Goal: Task Accomplishment & Management: Manage account settings

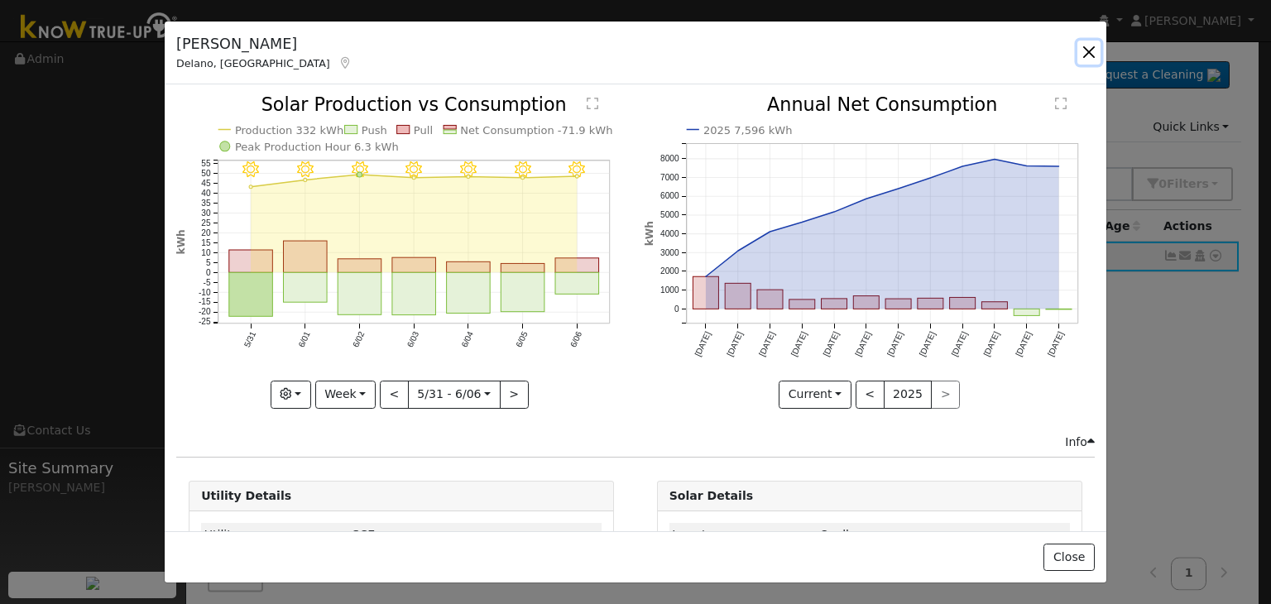
click at [1091, 47] on button "button" at bounding box center [1088, 52] width 23 height 23
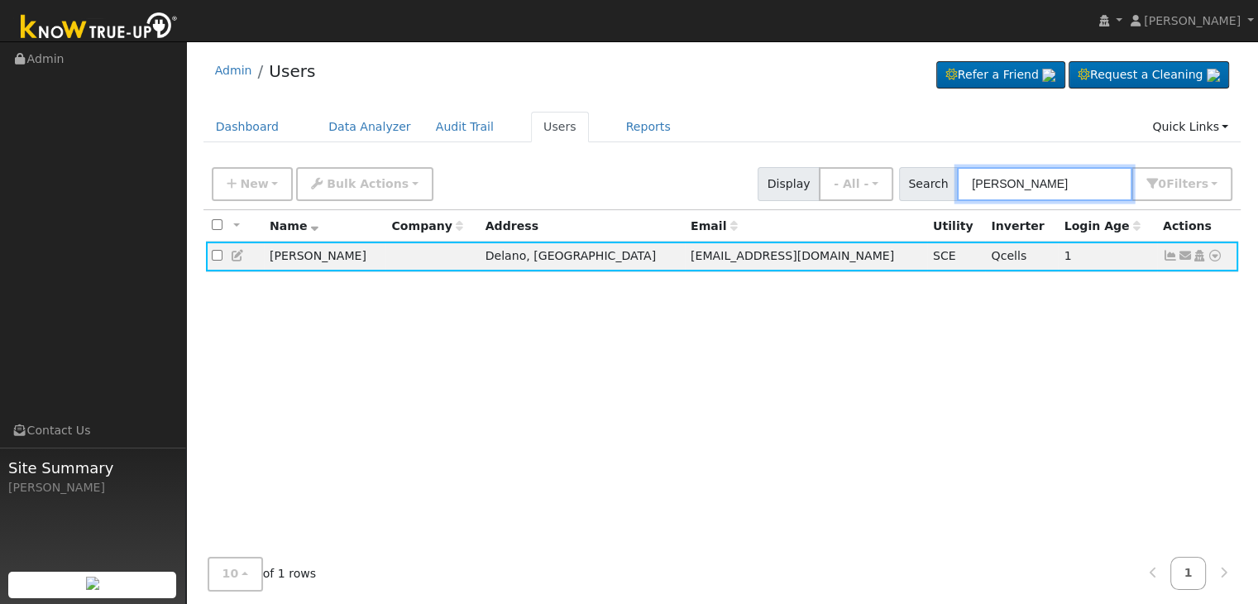
click at [1014, 182] on input "Luis Trujillo" at bounding box center [1044, 184] width 175 height 34
paste input "Seng Leang Tang"
type input "Seng Leang Tang"
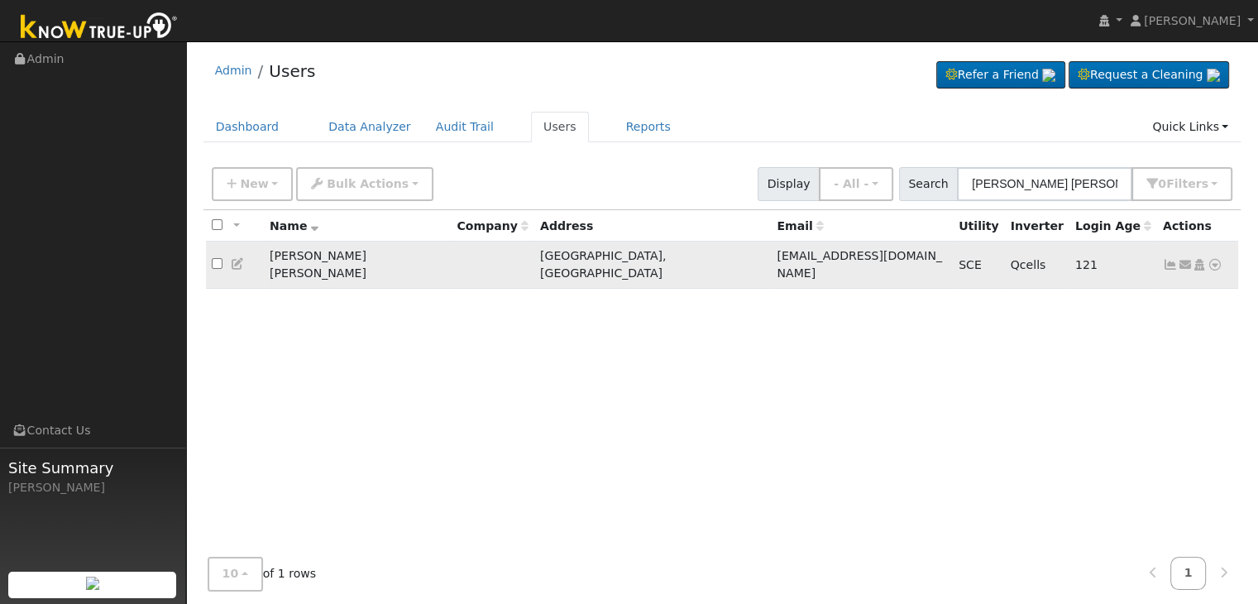
click at [1169, 259] on icon at bounding box center [1170, 265] width 15 height 12
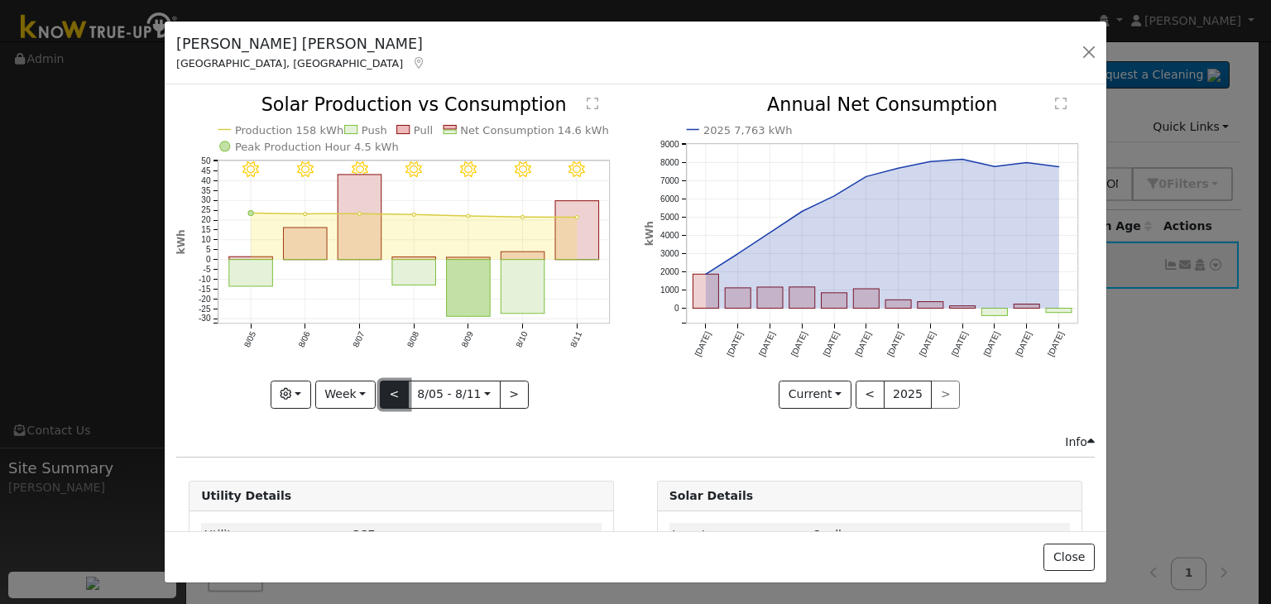
click at [400, 383] on button "<" at bounding box center [394, 395] width 29 height 28
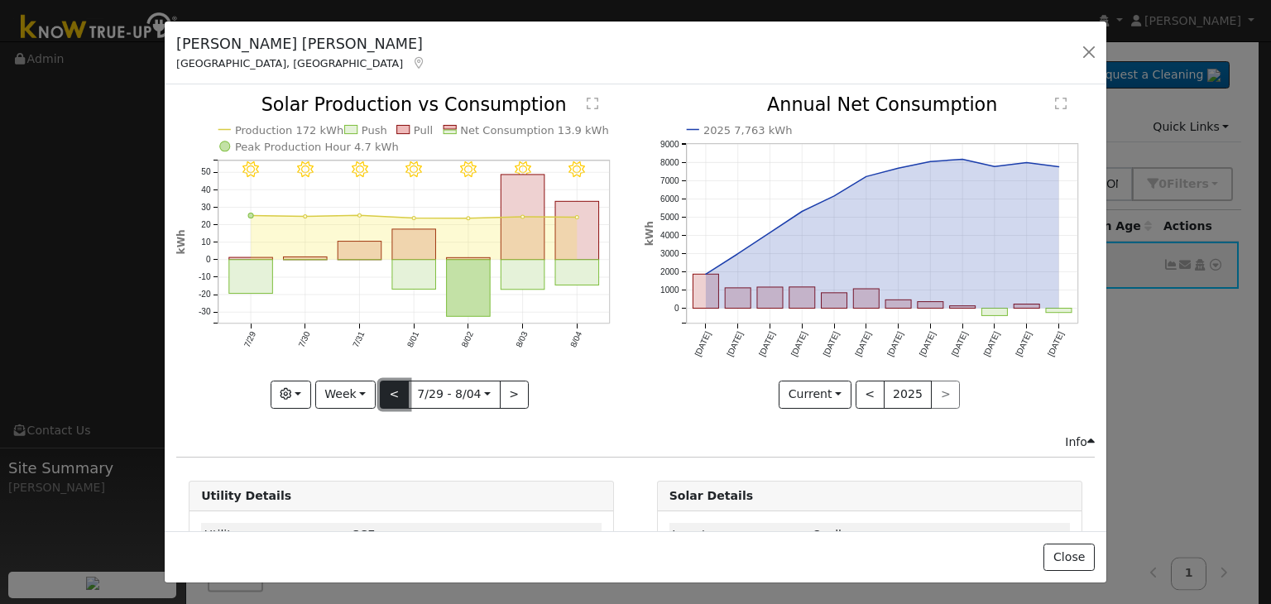
click at [390, 391] on button "<" at bounding box center [394, 395] width 29 height 28
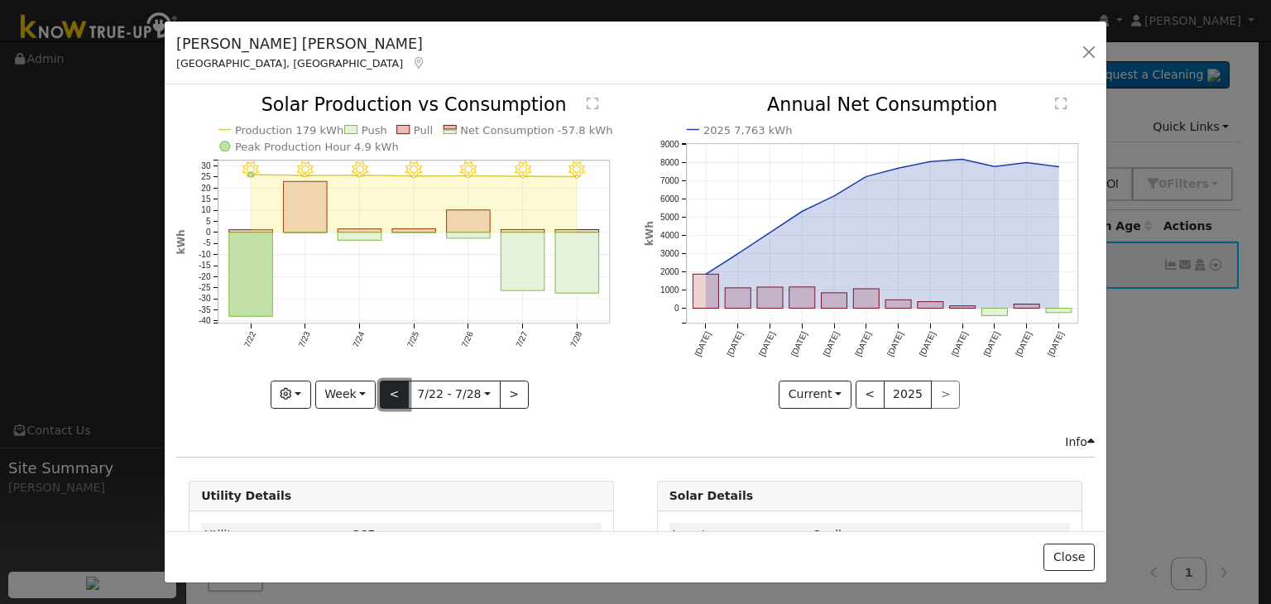
click at [390, 391] on button "<" at bounding box center [394, 395] width 29 height 28
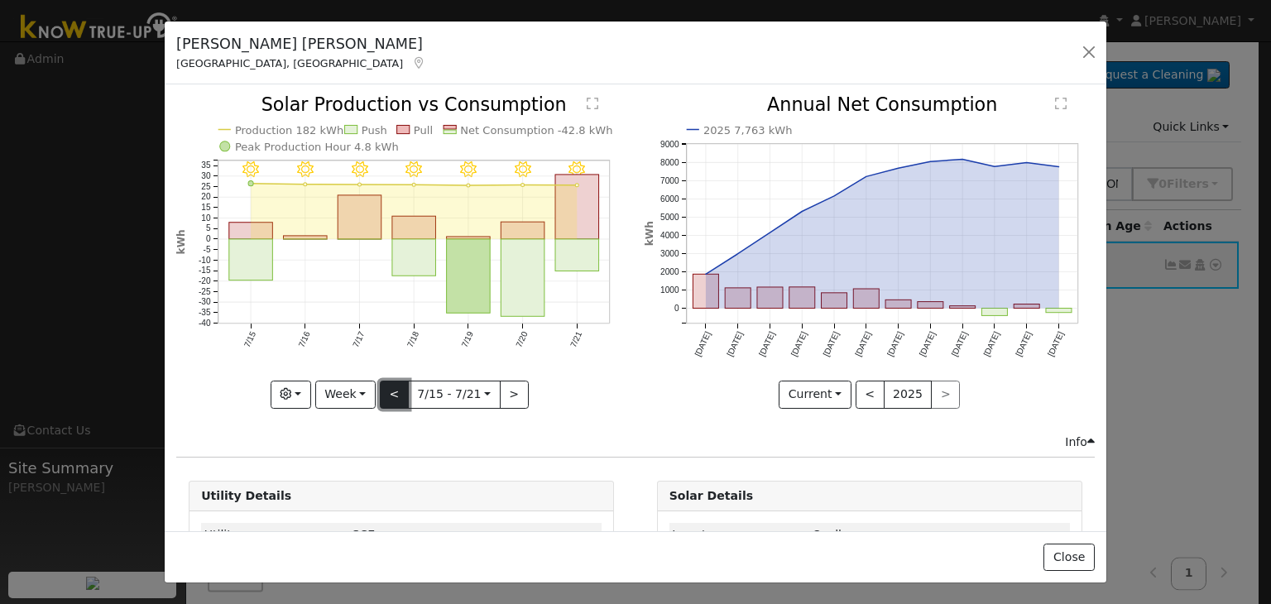
click at [390, 391] on button "<" at bounding box center [394, 395] width 29 height 28
click at [0, 0] on div at bounding box center [0, 0] width 0 height 0
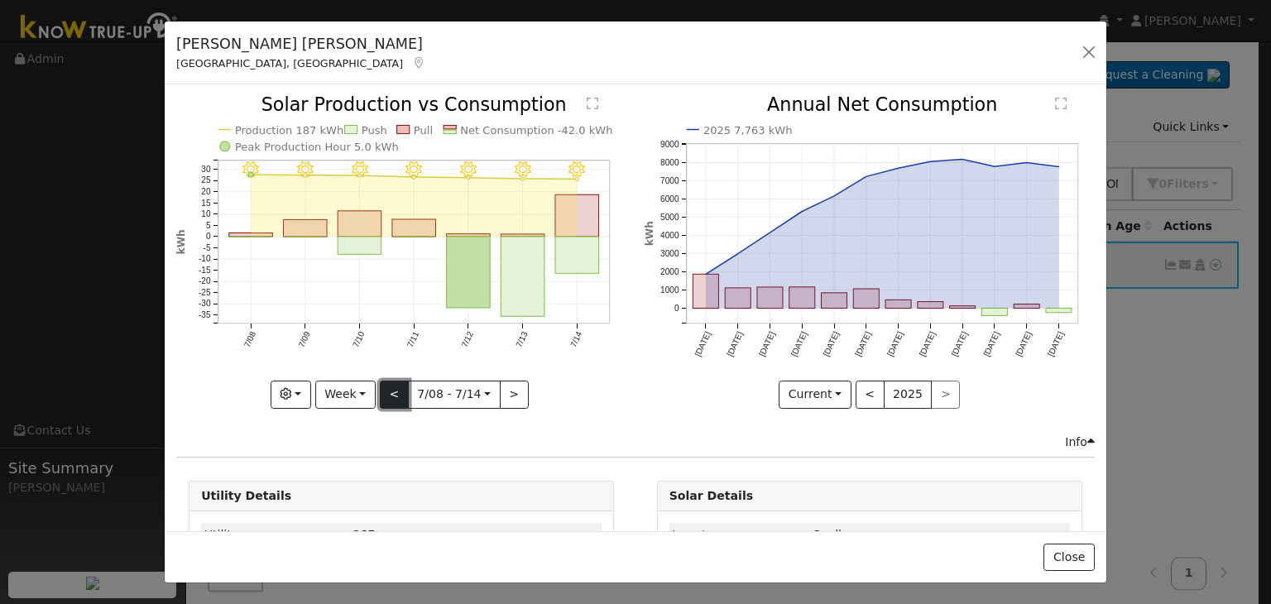
click at [390, 391] on button "<" at bounding box center [394, 395] width 29 height 28
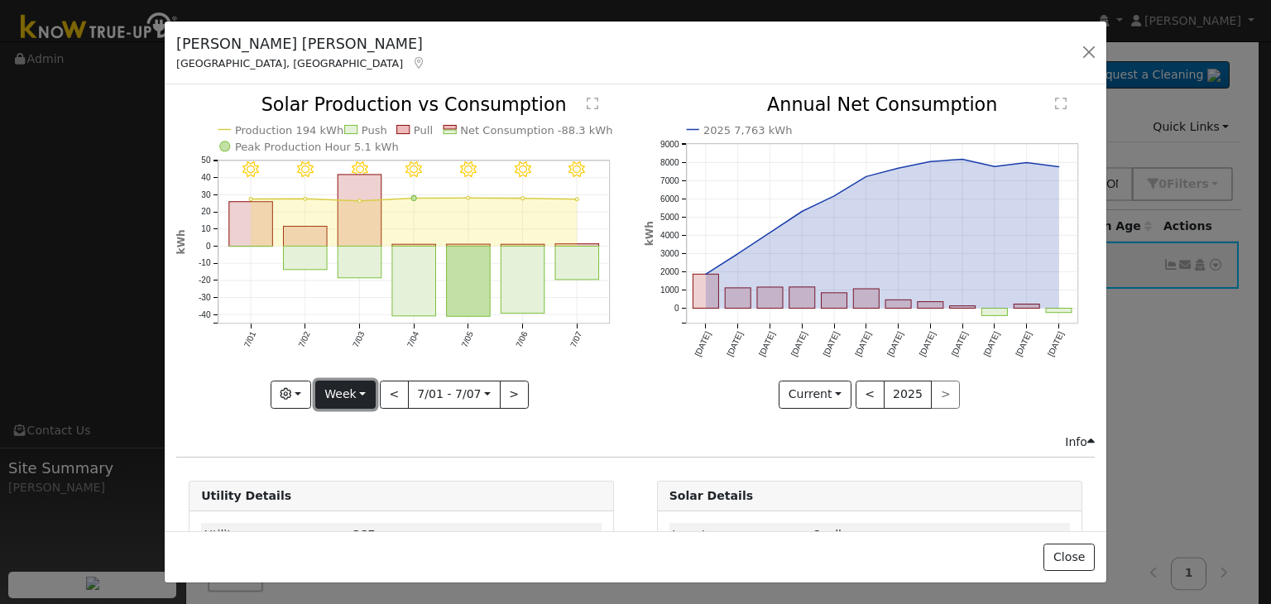
click at [355, 389] on button "Week" at bounding box center [345, 395] width 60 height 28
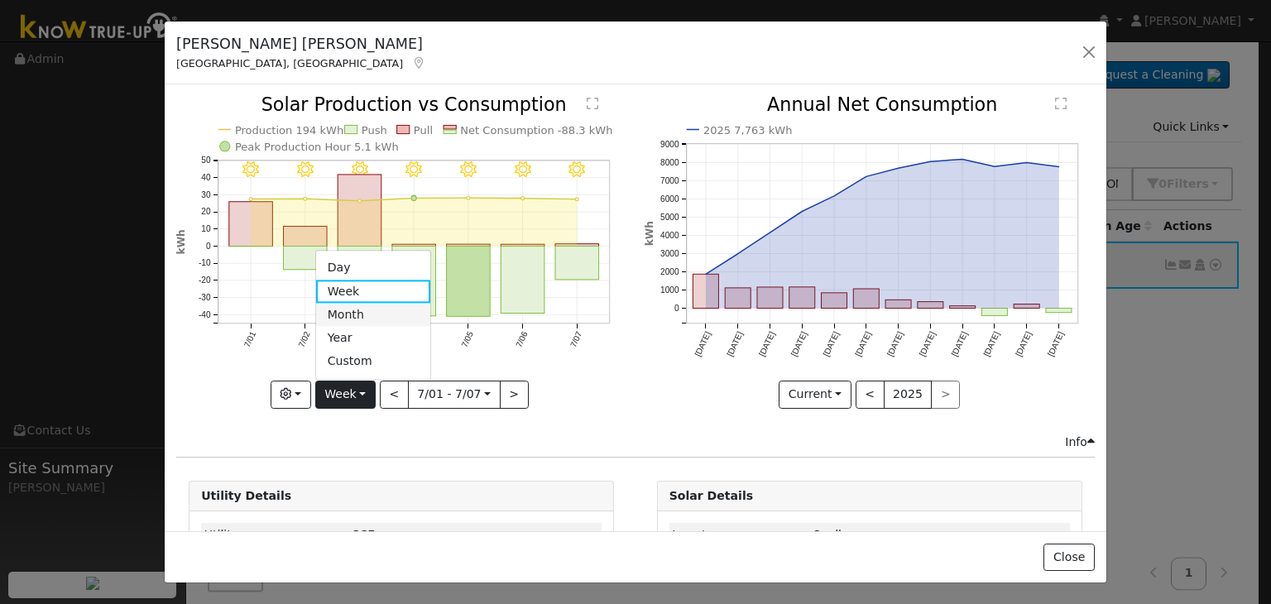
click at [354, 310] on link "Month" at bounding box center [373, 315] width 115 height 23
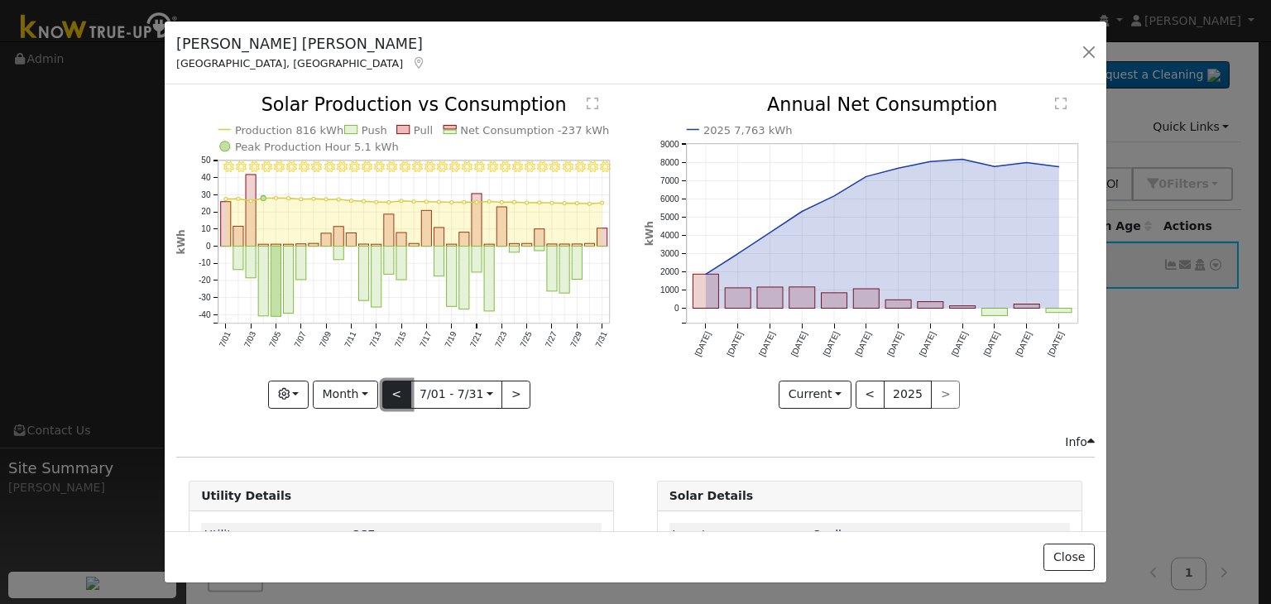
click at [397, 392] on button "<" at bounding box center [396, 395] width 29 height 28
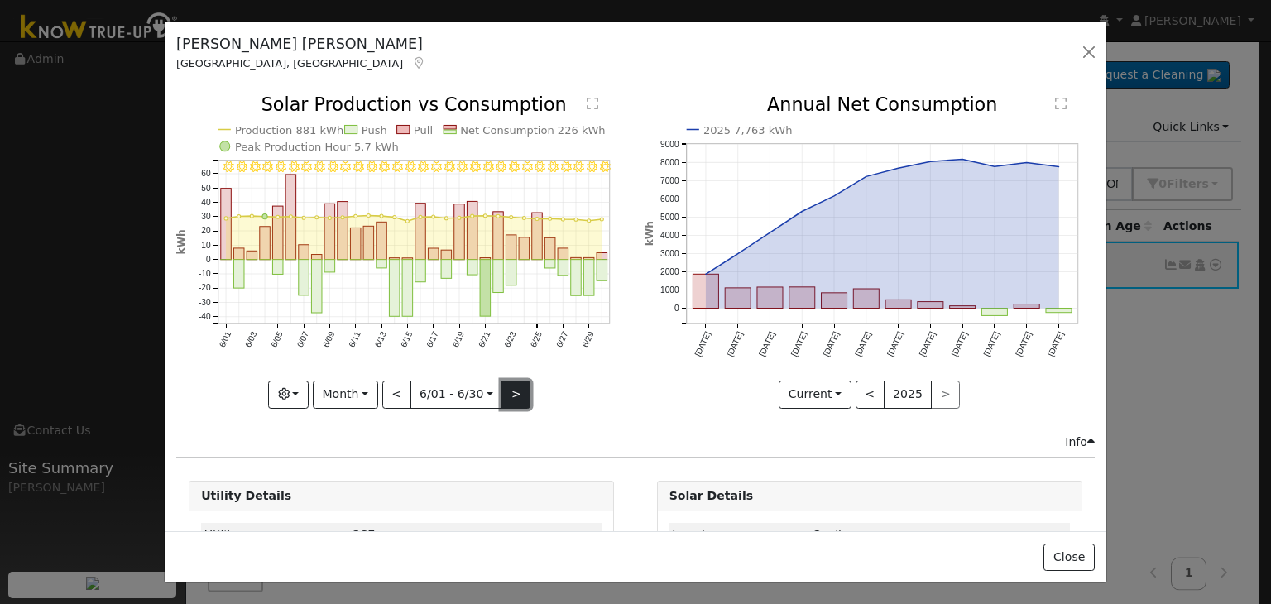
click at [509, 390] on button ">" at bounding box center [515, 395] width 29 height 28
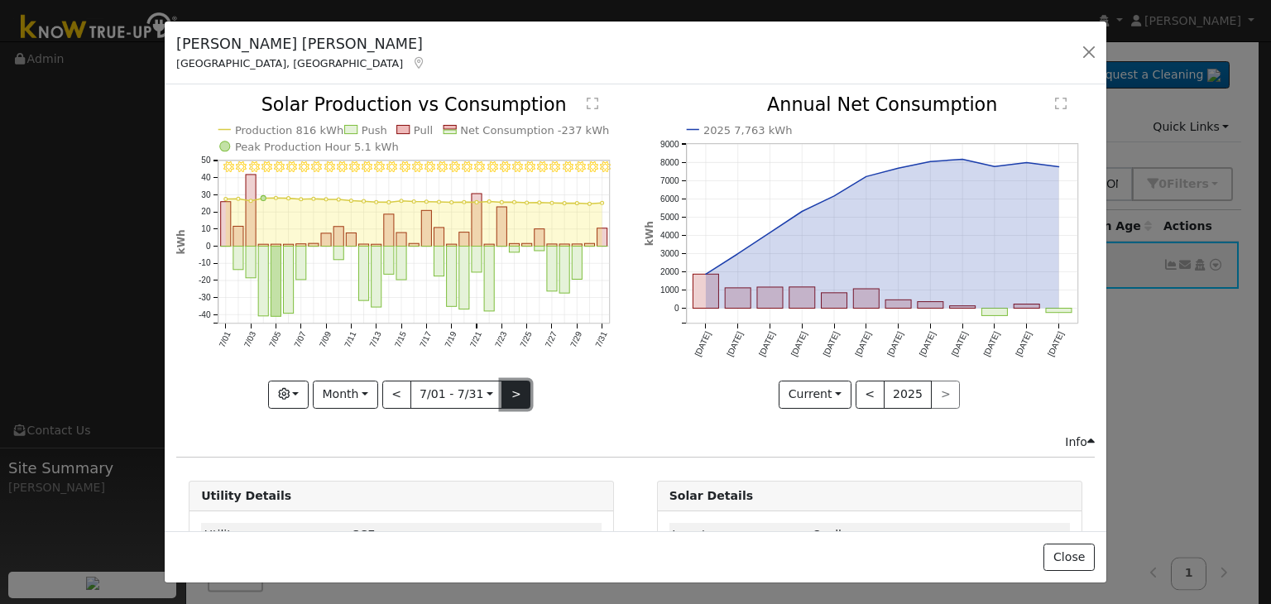
click at [509, 390] on button ">" at bounding box center [515, 395] width 29 height 28
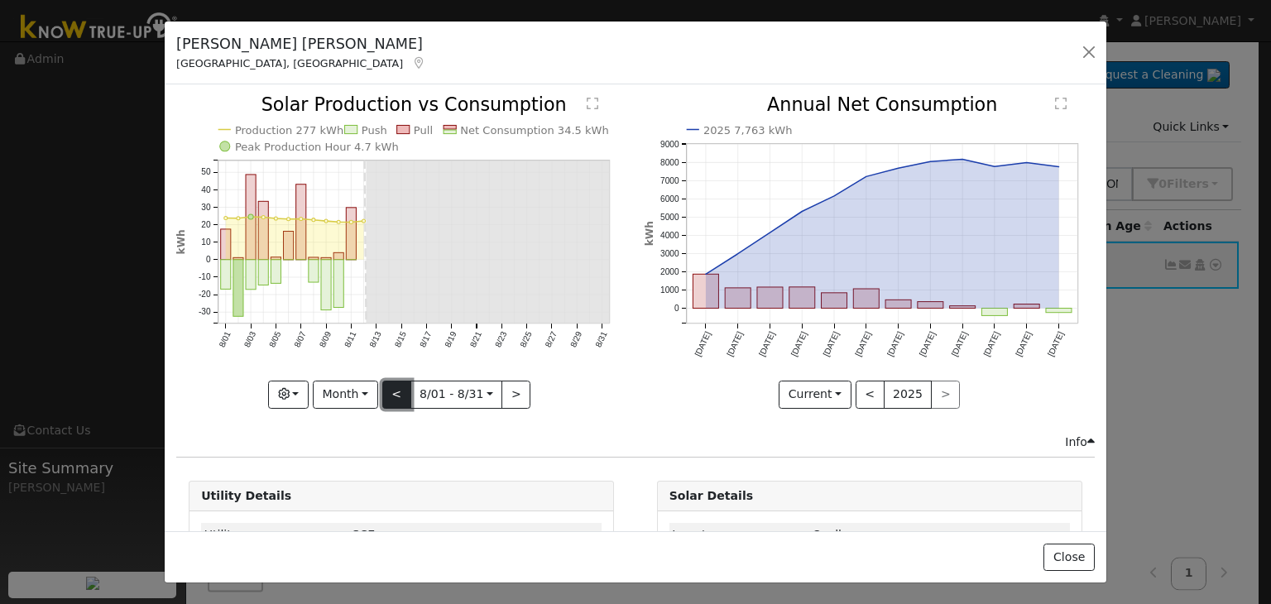
click at [398, 381] on button "<" at bounding box center [396, 395] width 29 height 28
type input "2025-07-01"
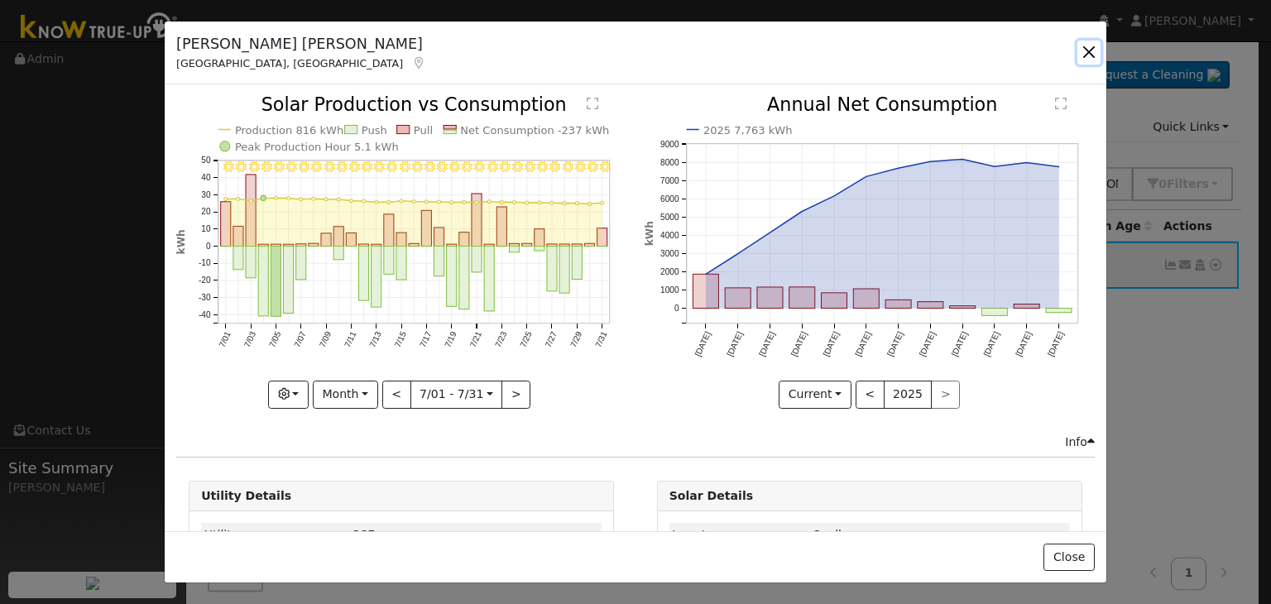
click at [1085, 50] on button "button" at bounding box center [1088, 52] width 23 height 23
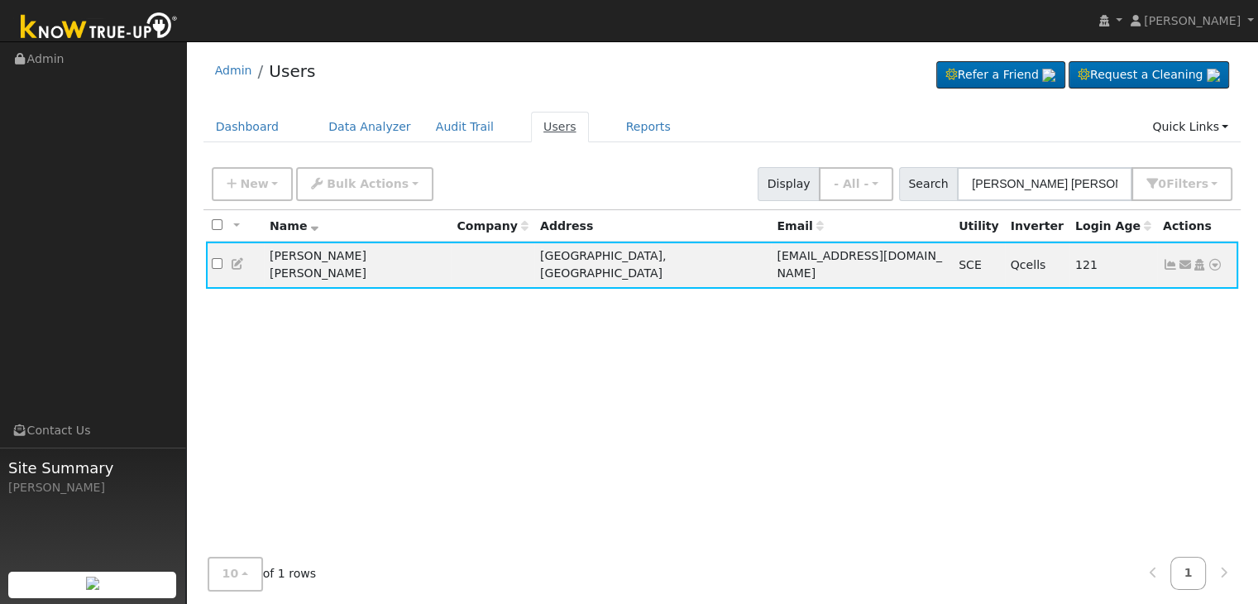
click at [531, 125] on link "Users" at bounding box center [560, 127] width 58 height 31
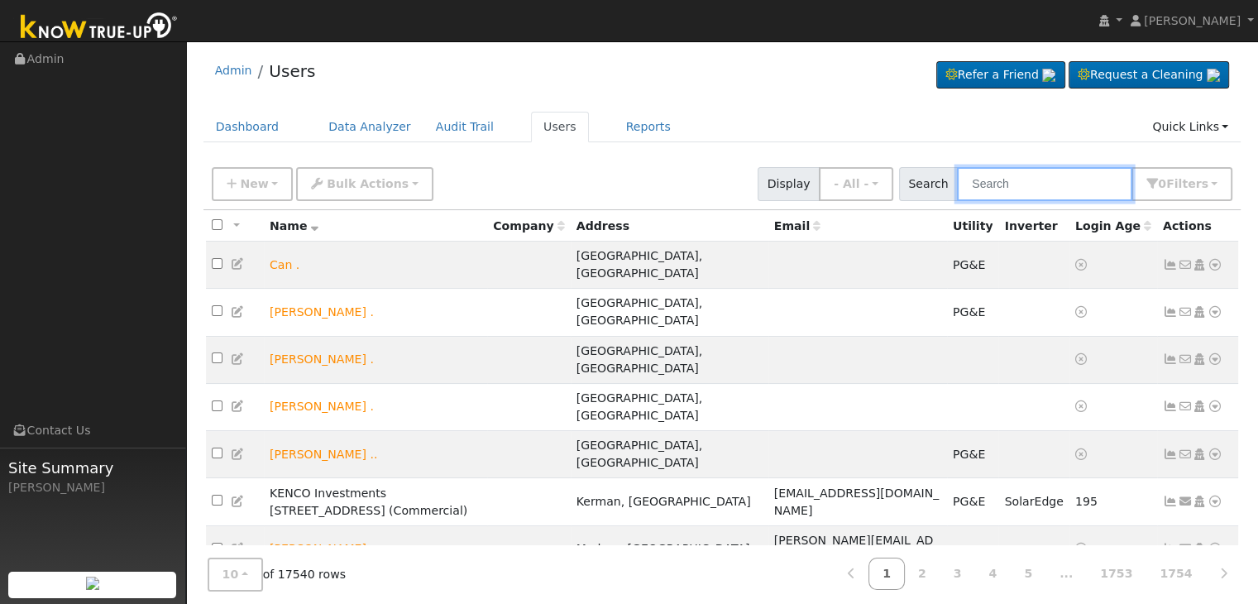
click at [1014, 184] on input "text" at bounding box center [1044, 184] width 175 height 34
paste input "[PERSON_NAME]"
type input "[PERSON_NAME]"
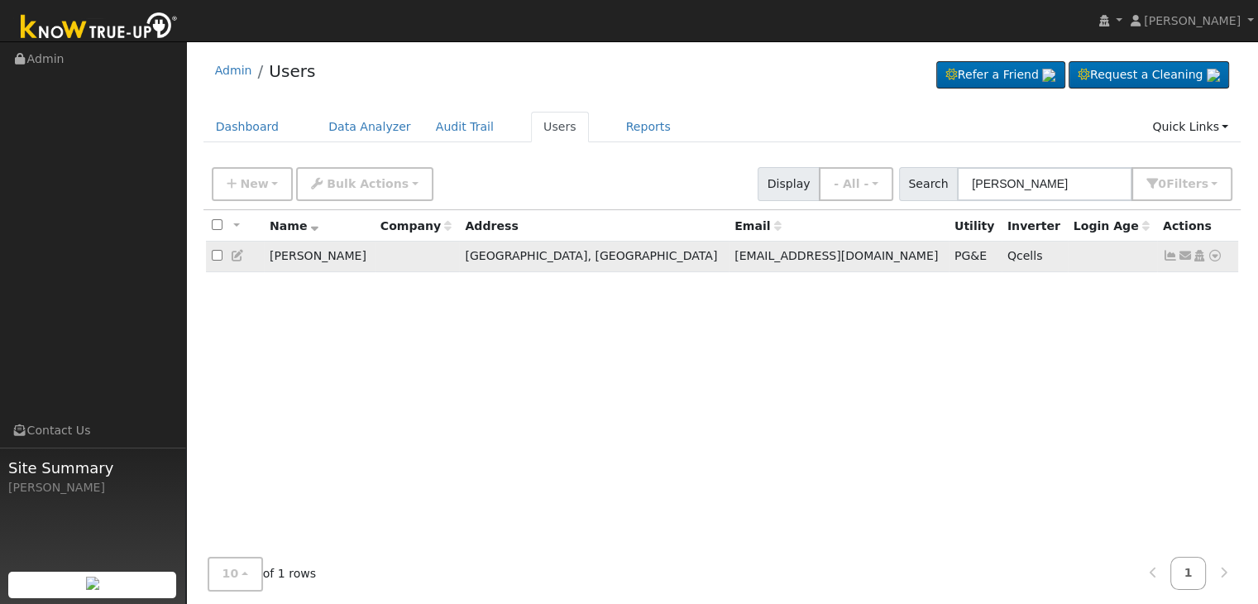
click at [1167, 256] on icon at bounding box center [1170, 256] width 15 height 12
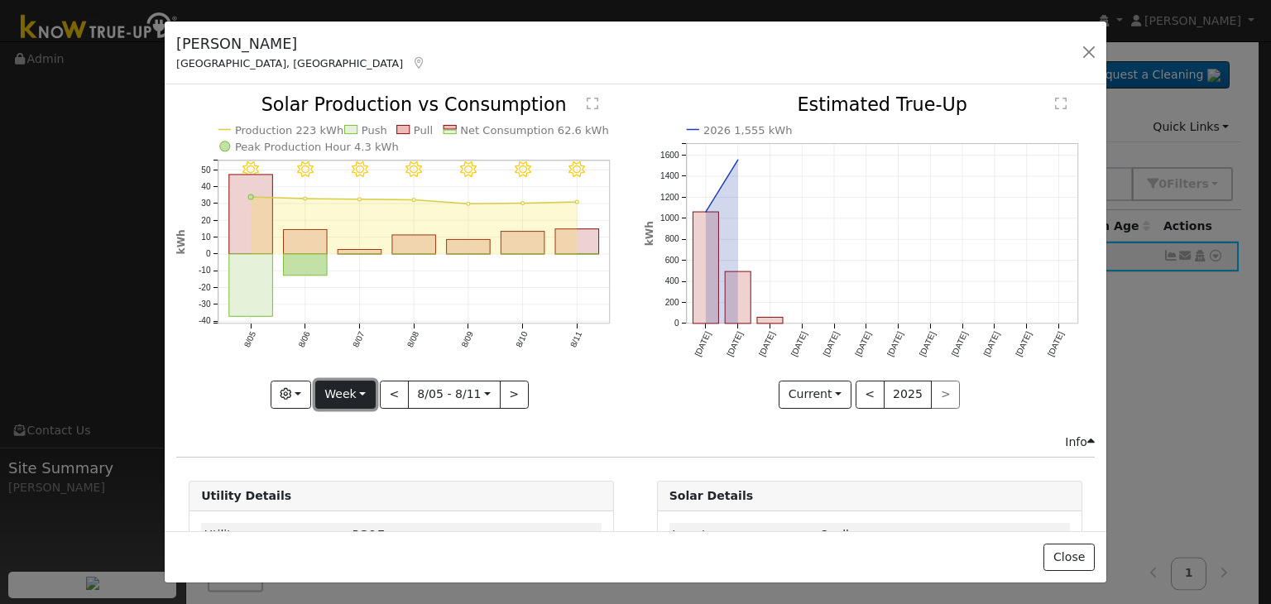
click at [345, 391] on button "Week" at bounding box center [345, 395] width 60 height 28
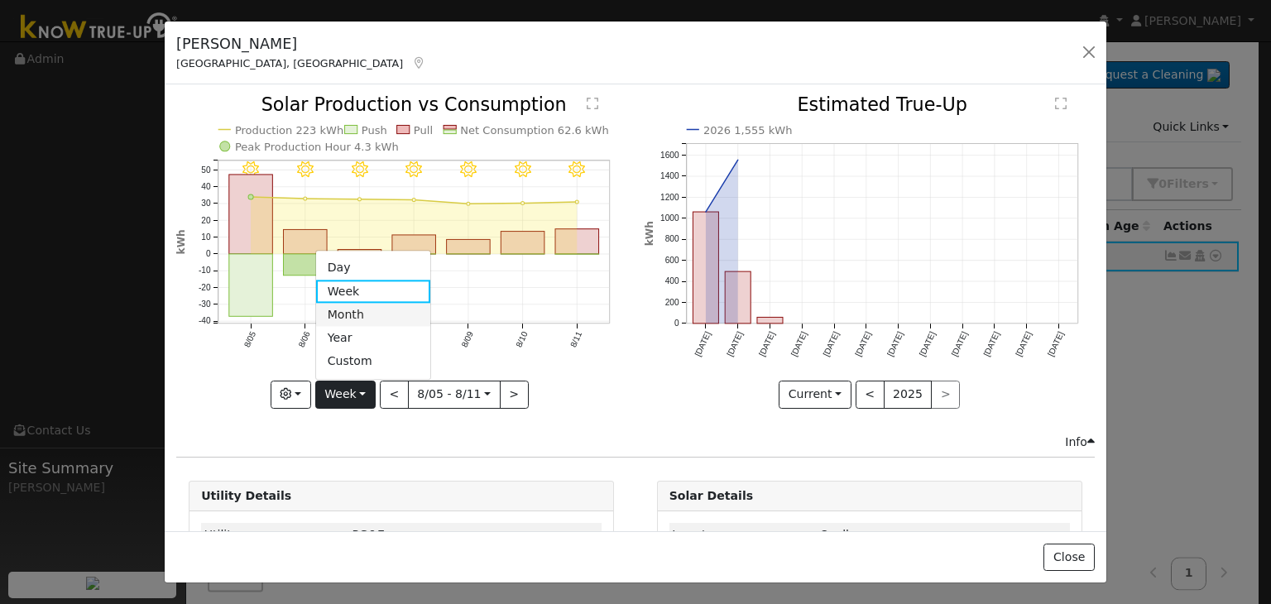
click at [356, 312] on link "Month" at bounding box center [373, 315] width 115 height 23
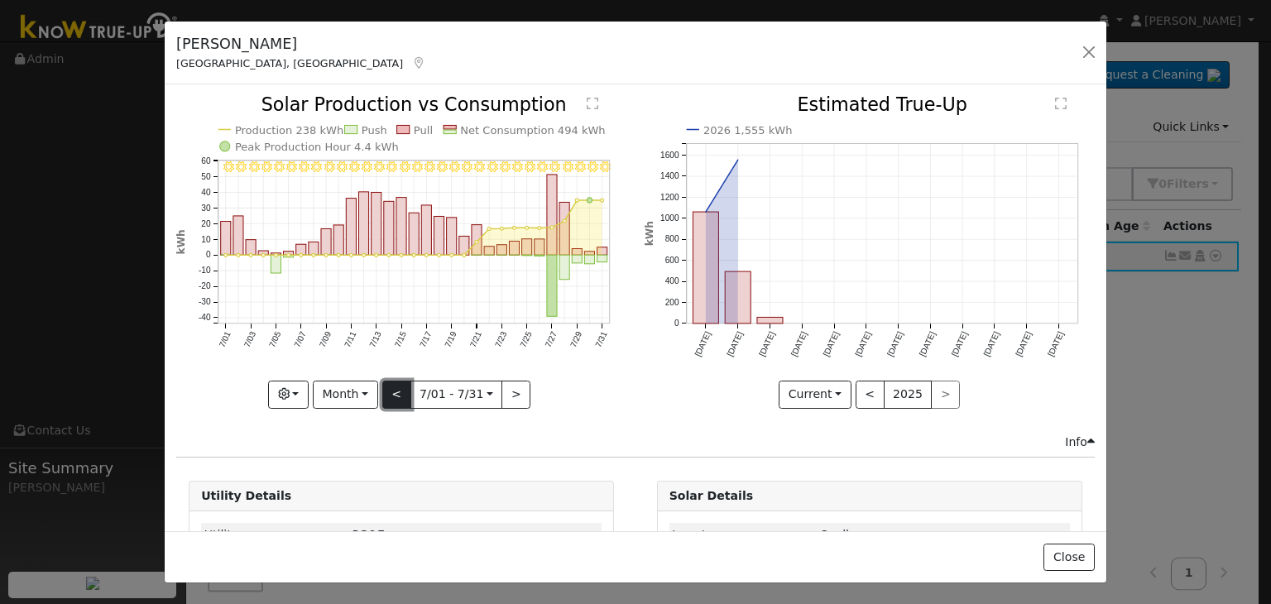
click at [396, 395] on button "<" at bounding box center [396, 395] width 29 height 28
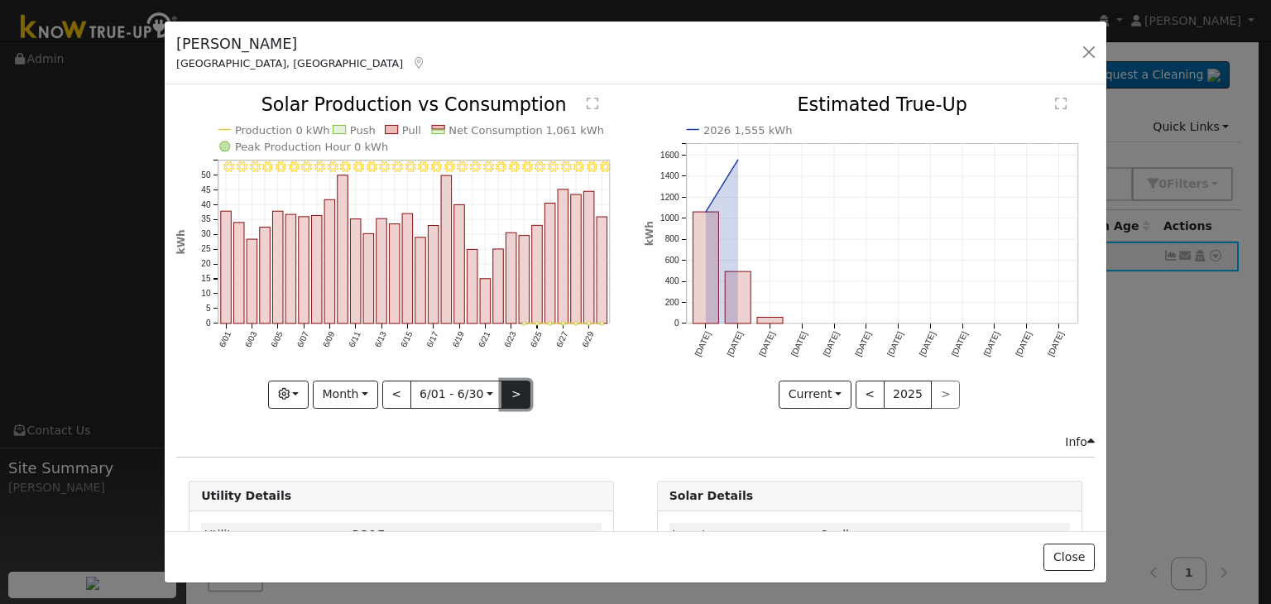
click at [506, 390] on button ">" at bounding box center [515, 395] width 29 height 28
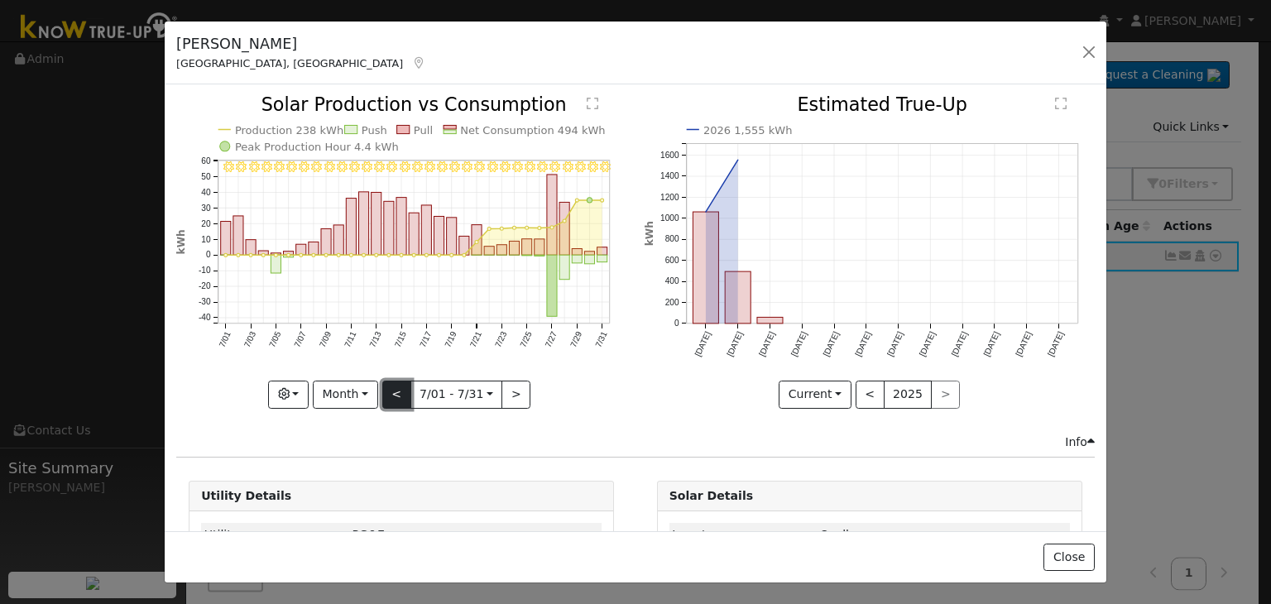
click at [394, 393] on button "<" at bounding box center [396, 395] width 29 height 28
type input "2025-06-01"
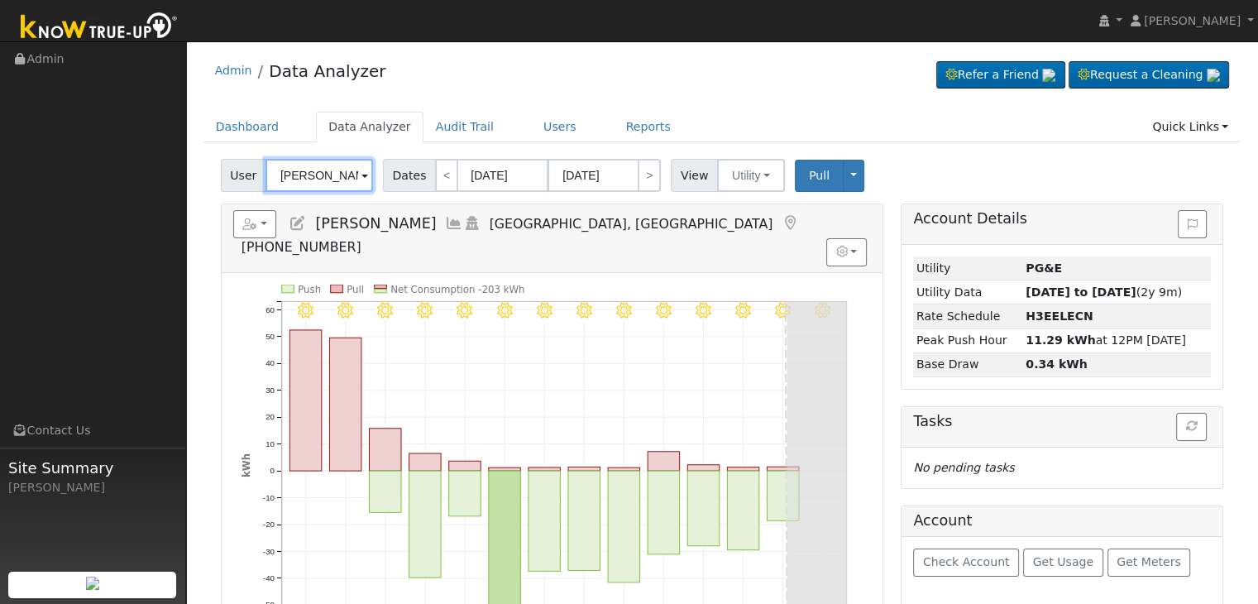
click at [323, 183] on input "[PERSON_NAME]" at bounding box center [320, 175] width 108 height 33
paste input "[PERSON_NAME]"
type input "[PERSON_NAME]"
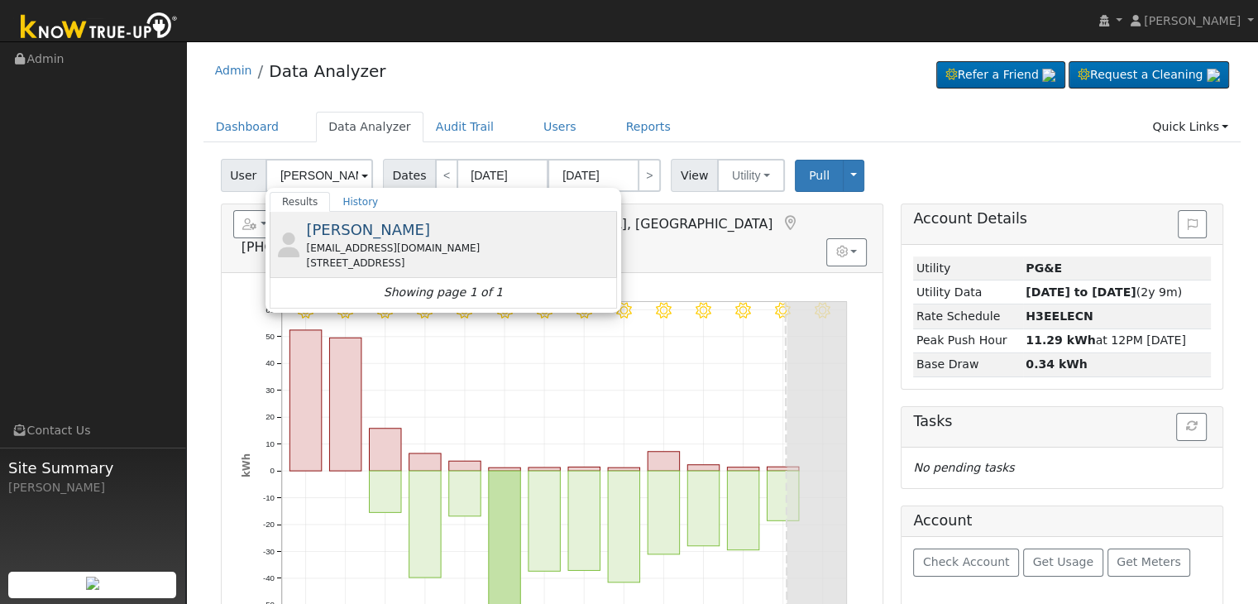
click at [447, 261] on div "[STREET_ADDRESS]" at bounding box center [459, 263] width 307 height 15
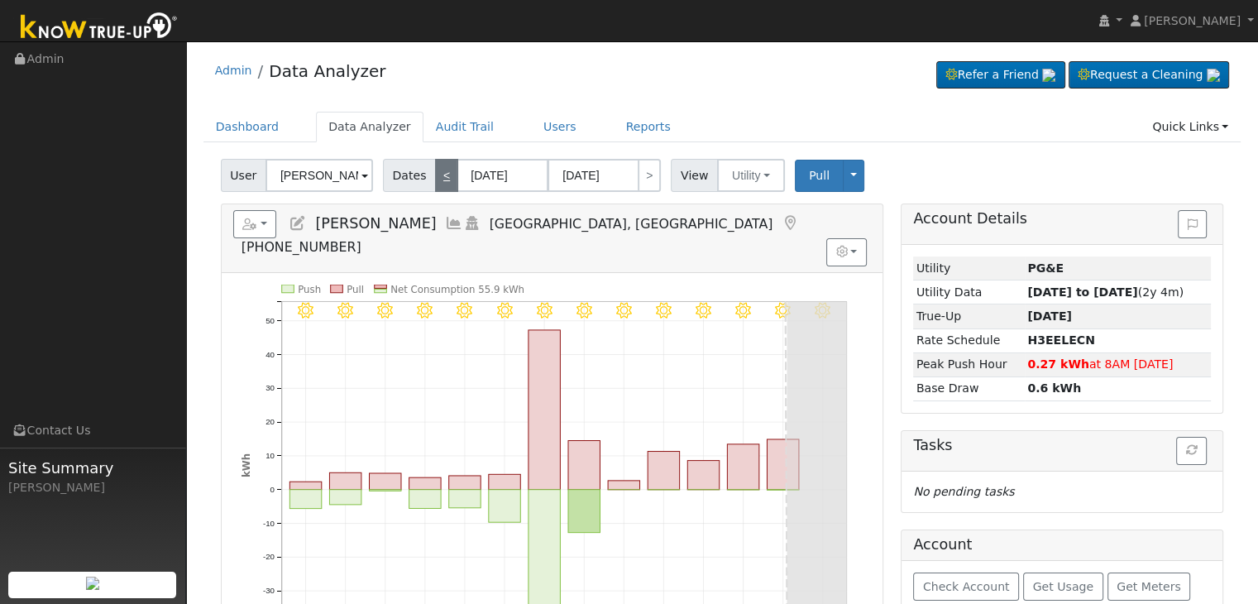
click at [439, 182] on link "<" at bounding box center [446, 175] width 23 height 33
type input "[DATE]"
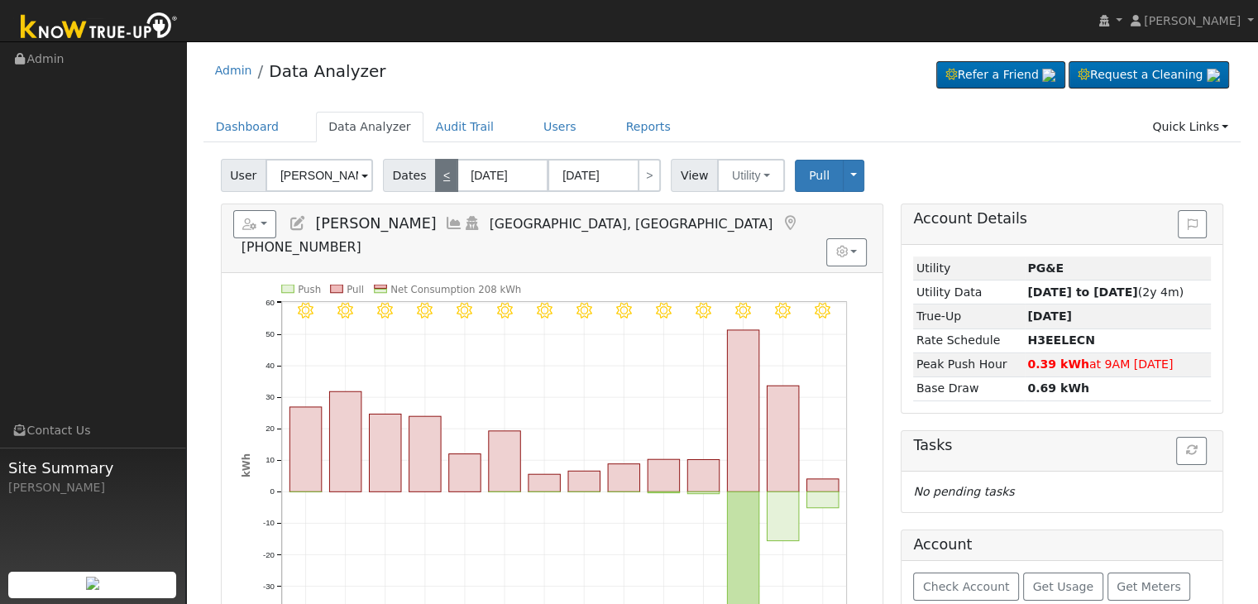
click at [439, 182] on link "<" at bounding box center [446, 175] width 23 height 33
type input "[DATE]"
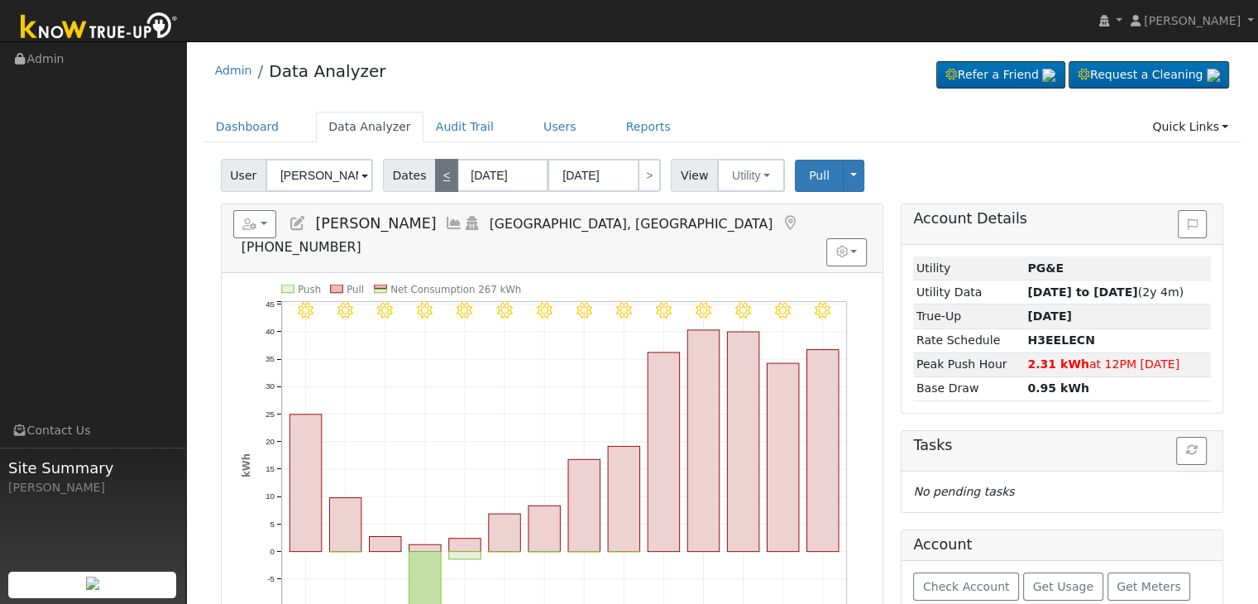
click at [439, 182] on link "<" at bounding box center [446, 175] width 23 height 33
type input "[DATE]"
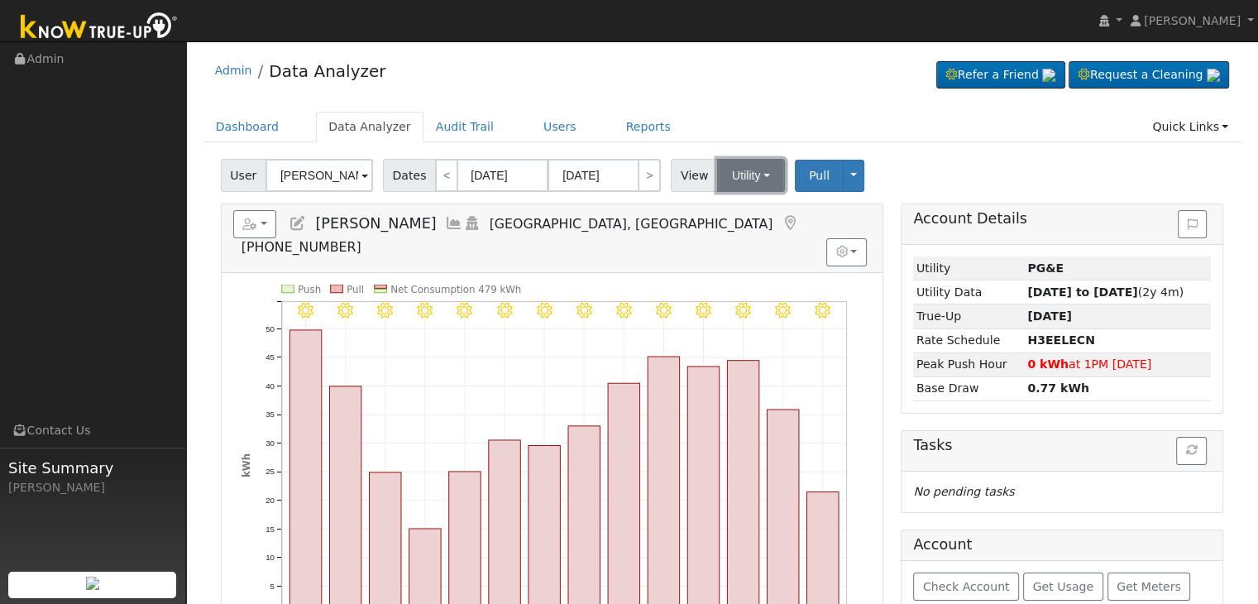
click at [755, 178] on button "Utility" at bounding box center [751, 175] width 68 height 33
click at [754, 227] on link "Solar" at bounding box center [771, 235] width 115 height 23
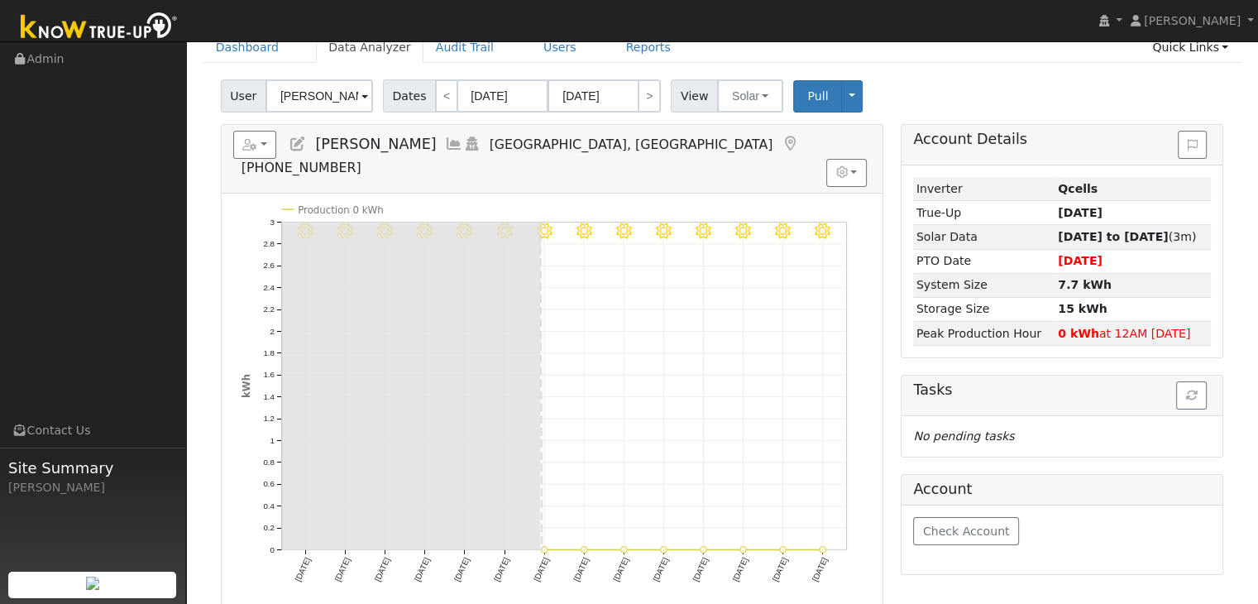
scroll to position [83, 0]
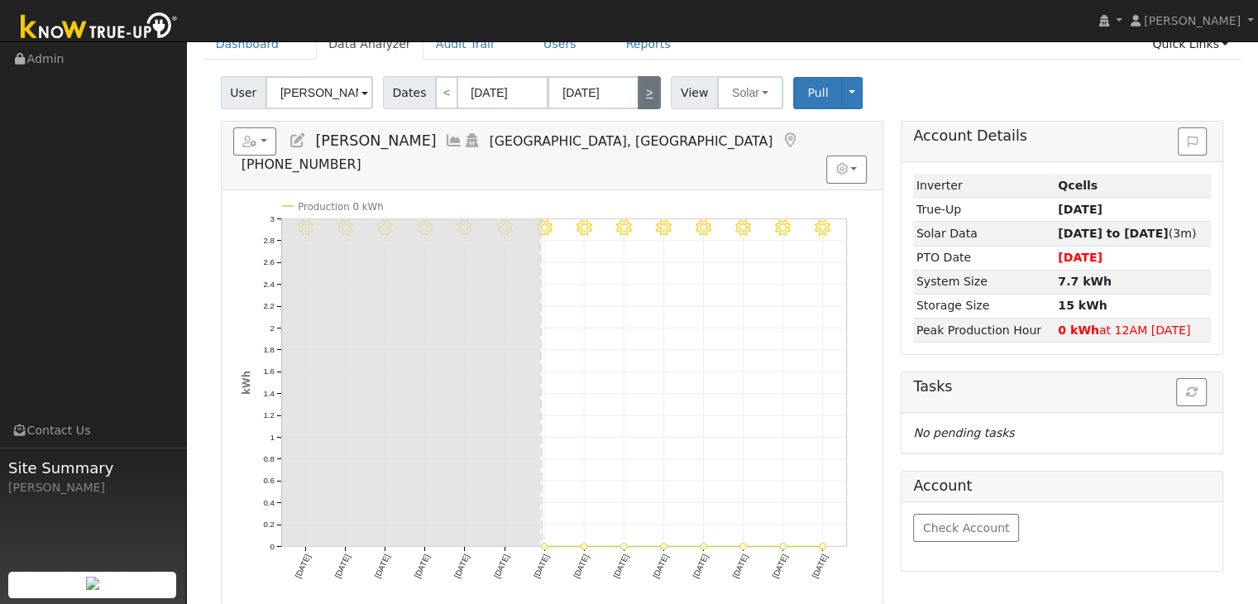
click at [638, 86] on link ">" at bounding box center [649, 92] width 23 height 33
type input "[DATE]"
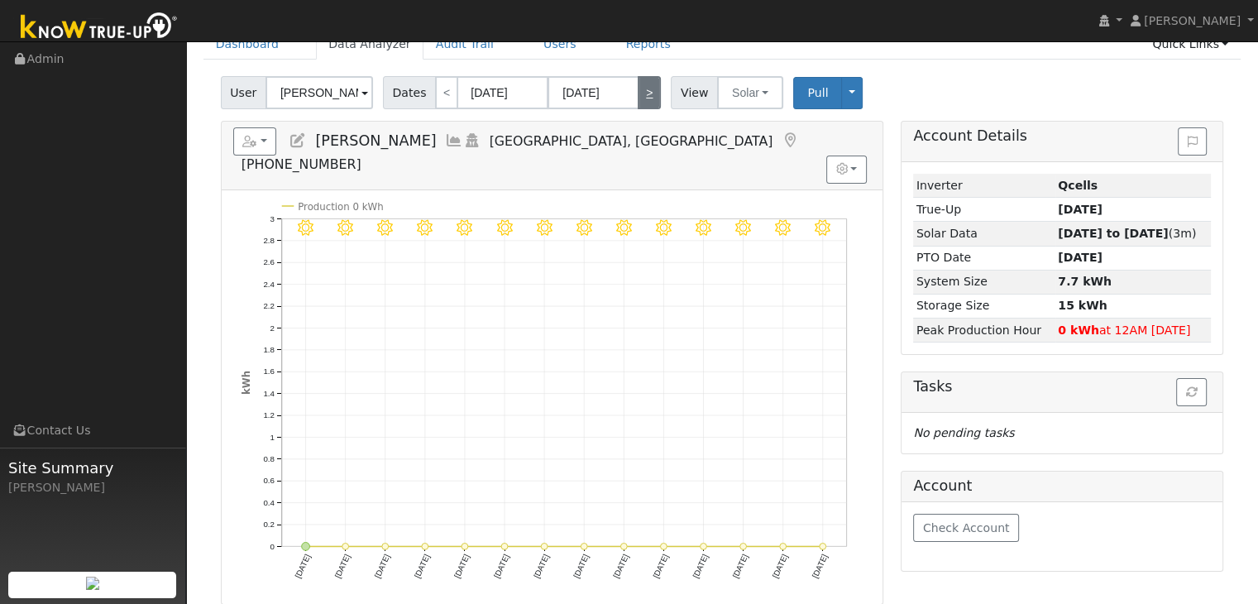
click at [638, 86] on link ">" at bounding box center [649, 92] width 23 height 33
type input "[DATE]"
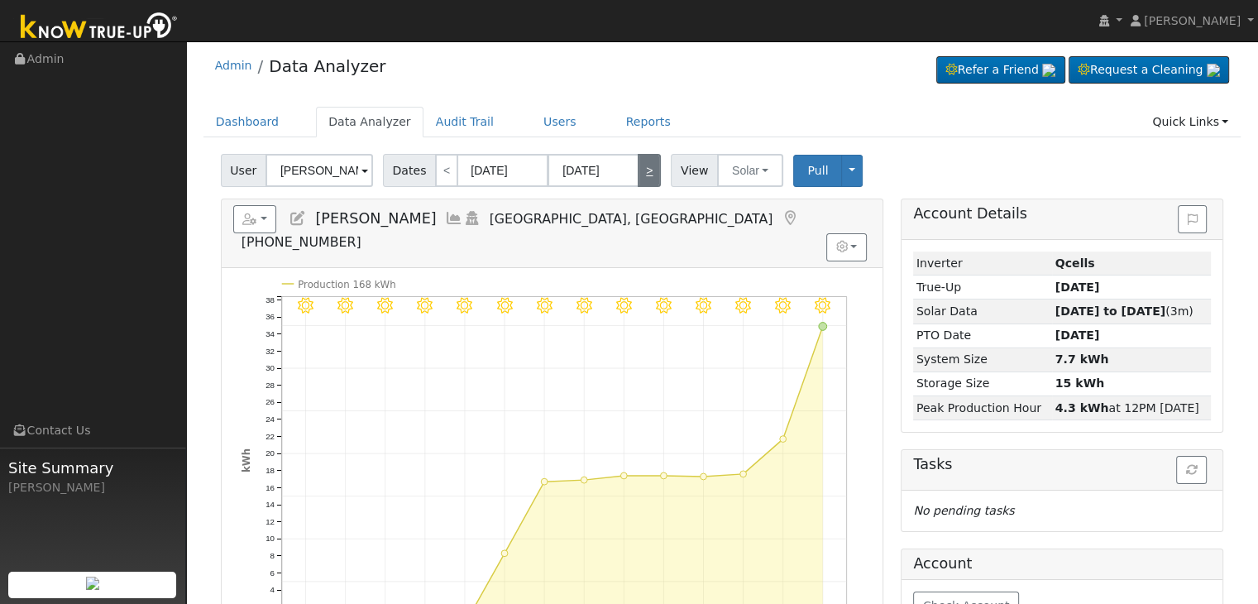
scroll to position [0, 0]
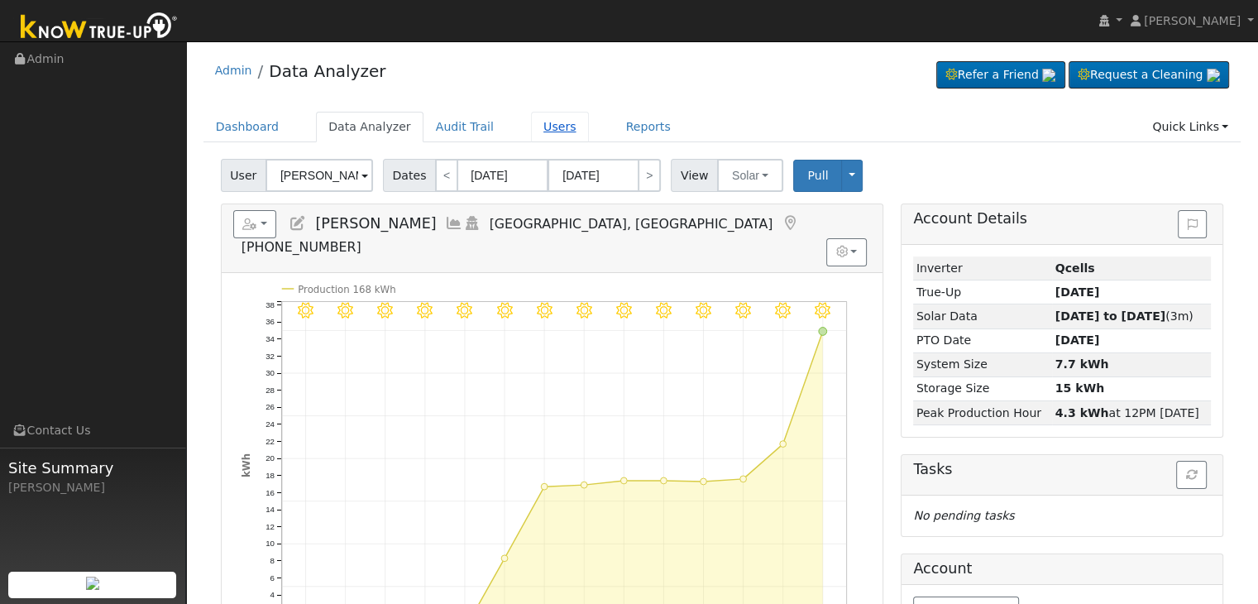
click at [531, 129] on link "Users" at bounding box center [560, 127] width 58 height 31
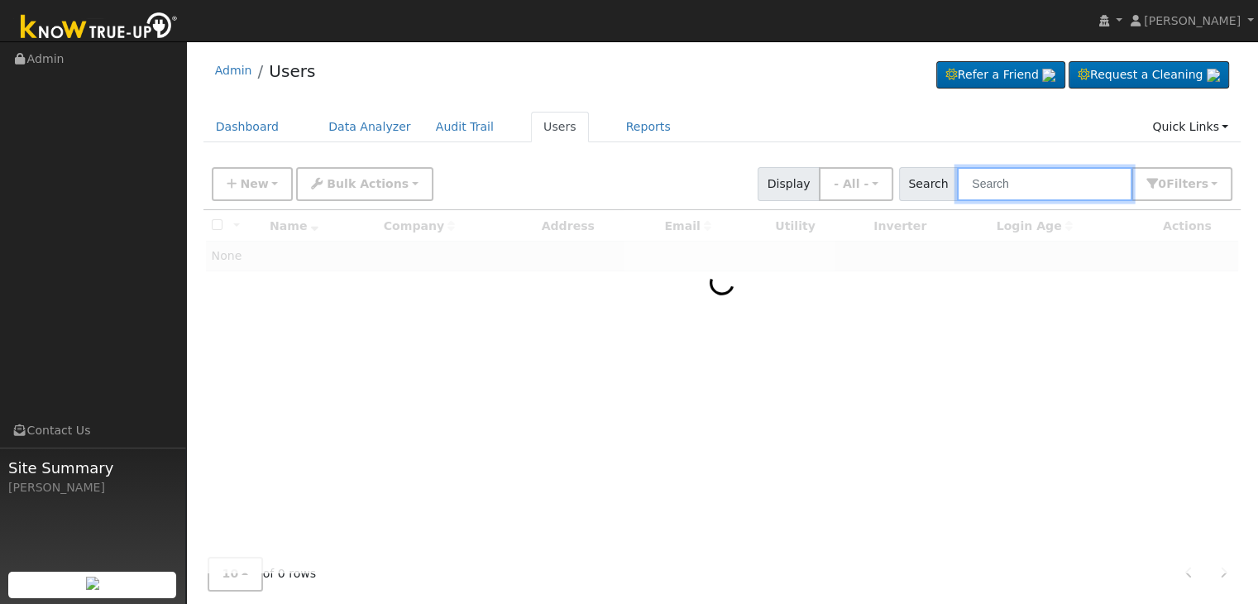
click at [1032, 187] on input "text" at bounding box center [1044, 184] width 175 height 34
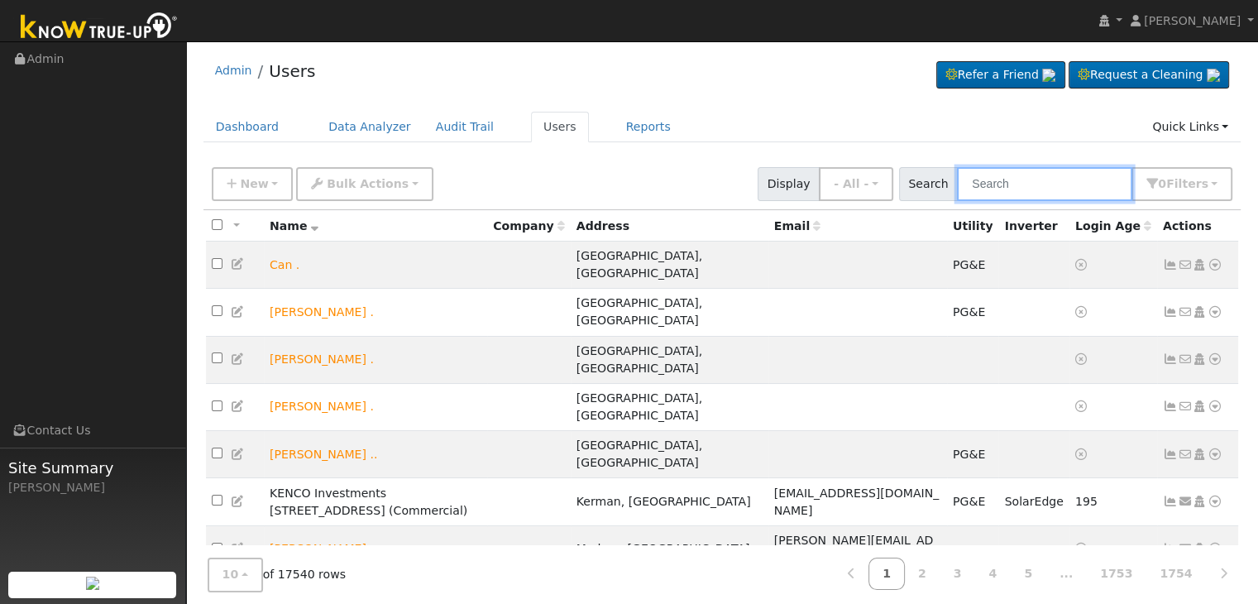
paste input "[PERSON_NAME]"
type input "[PERSON_NAME]"
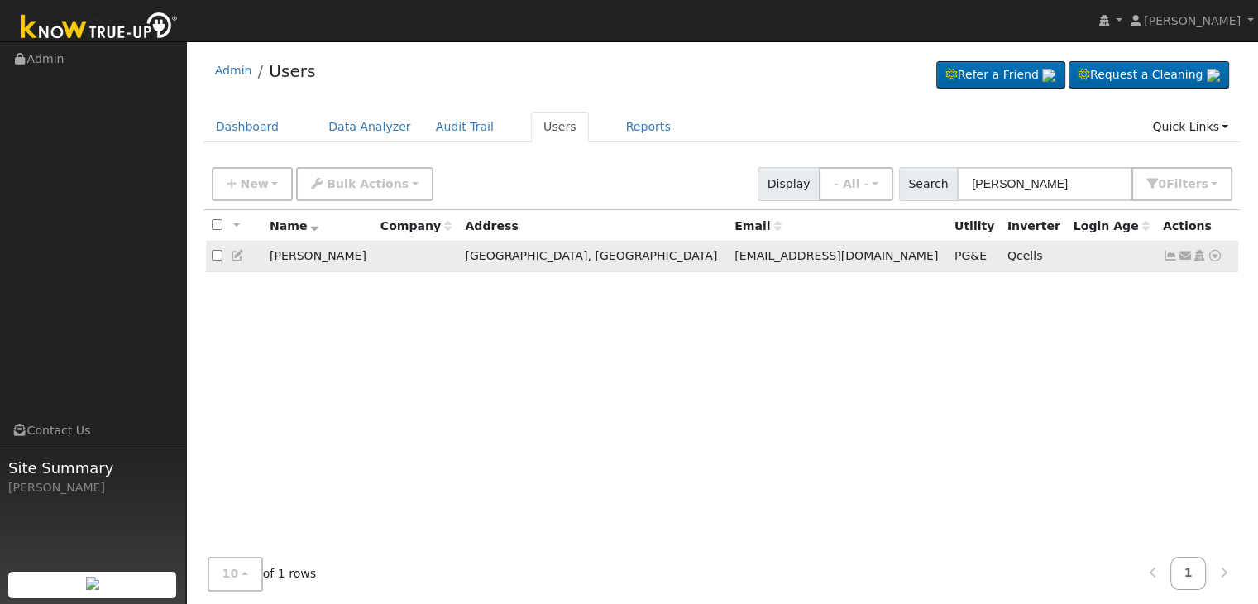
click at [1167, 256] on icon at bounding box center [1170, 256] width 15 height 12
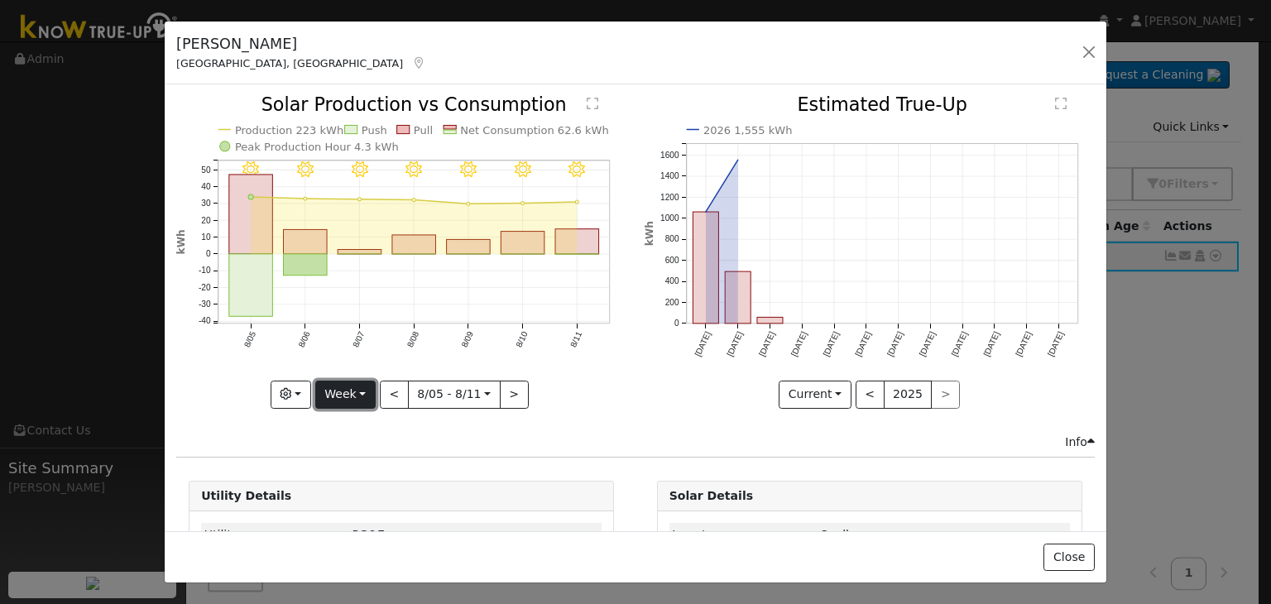
click at [360, 388] on button "Week" at bounding box center [345, 395] width 60 height 28
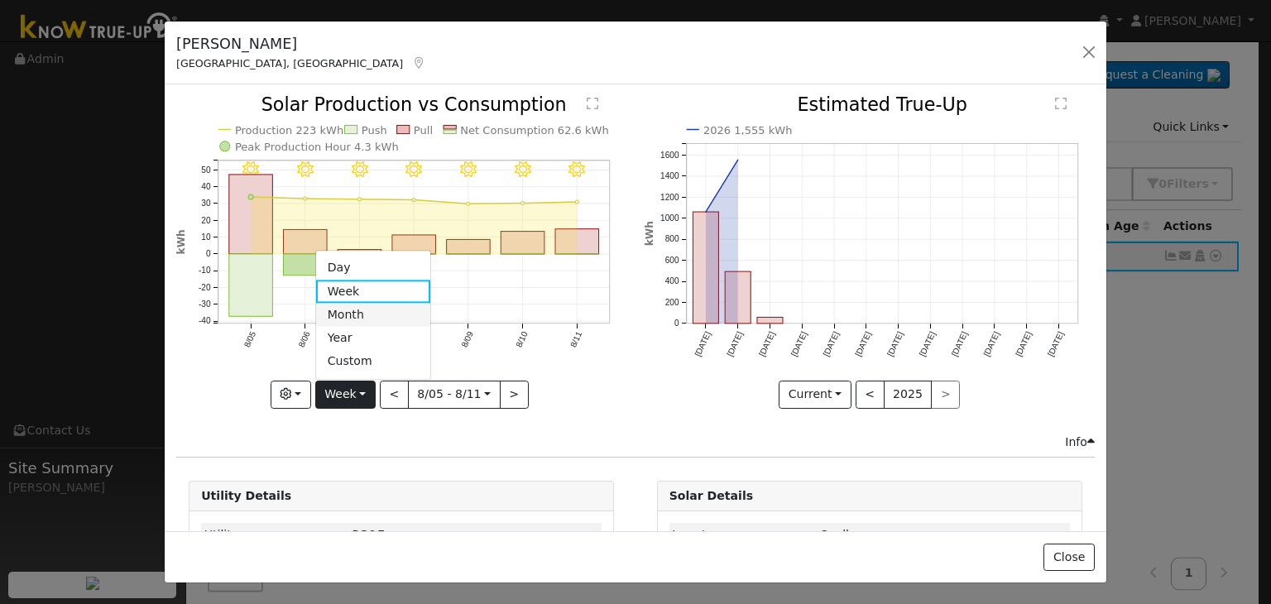
click at [352, 315] on link "Month" at bounding box center [373, 315] width 115 height 23
type input "2025-07-01"
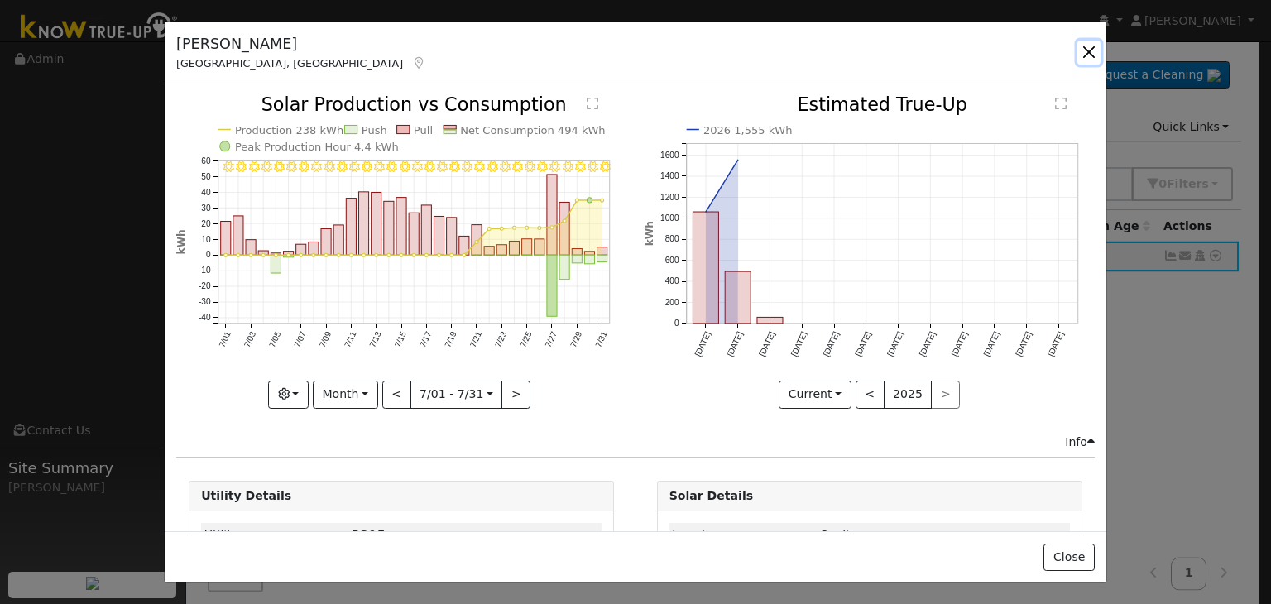
click at [1092, 55] on button "button" at bounding box center [1088, 52] width 23 height 23
